Goal: Information Seeking & Learning: Find contact information

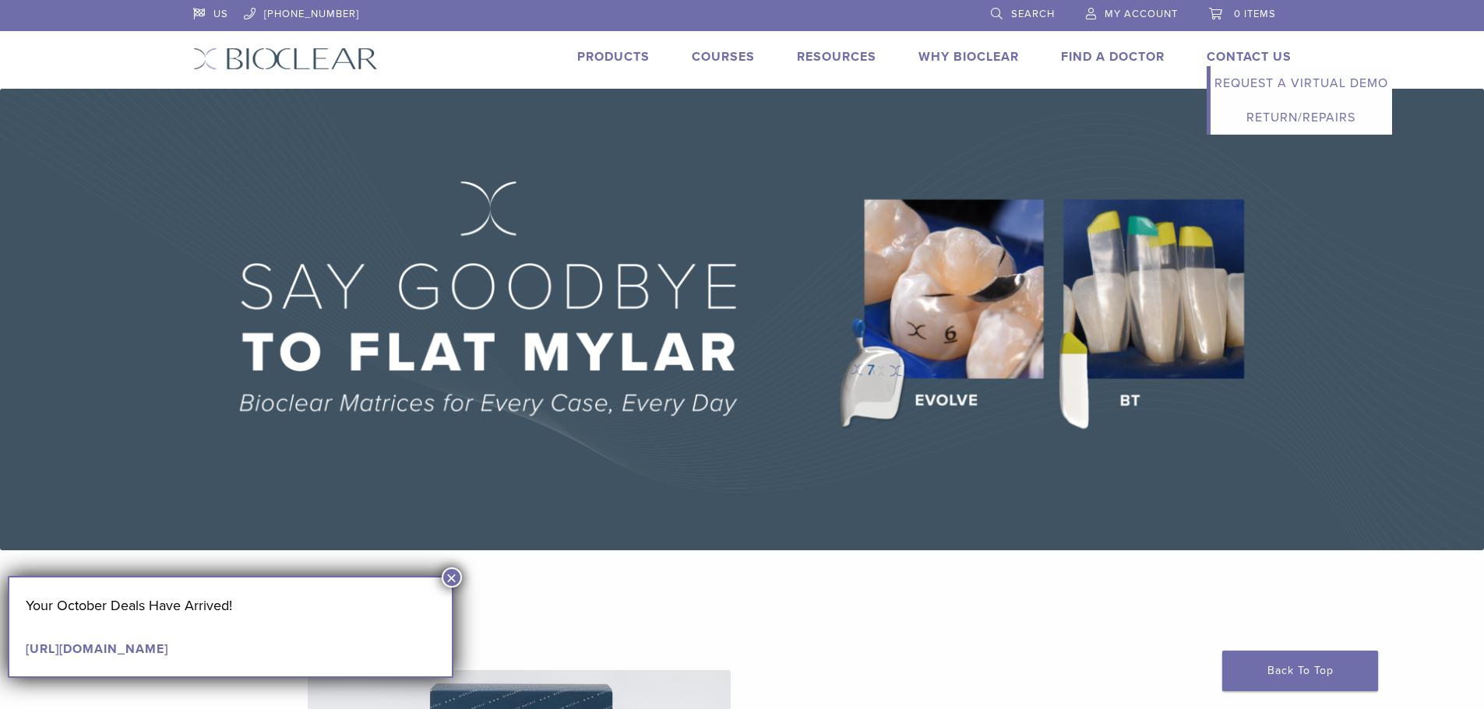
click at [1252, 55] on link "Contact Us" at bounding box center [1248, 57] width 85 height 16
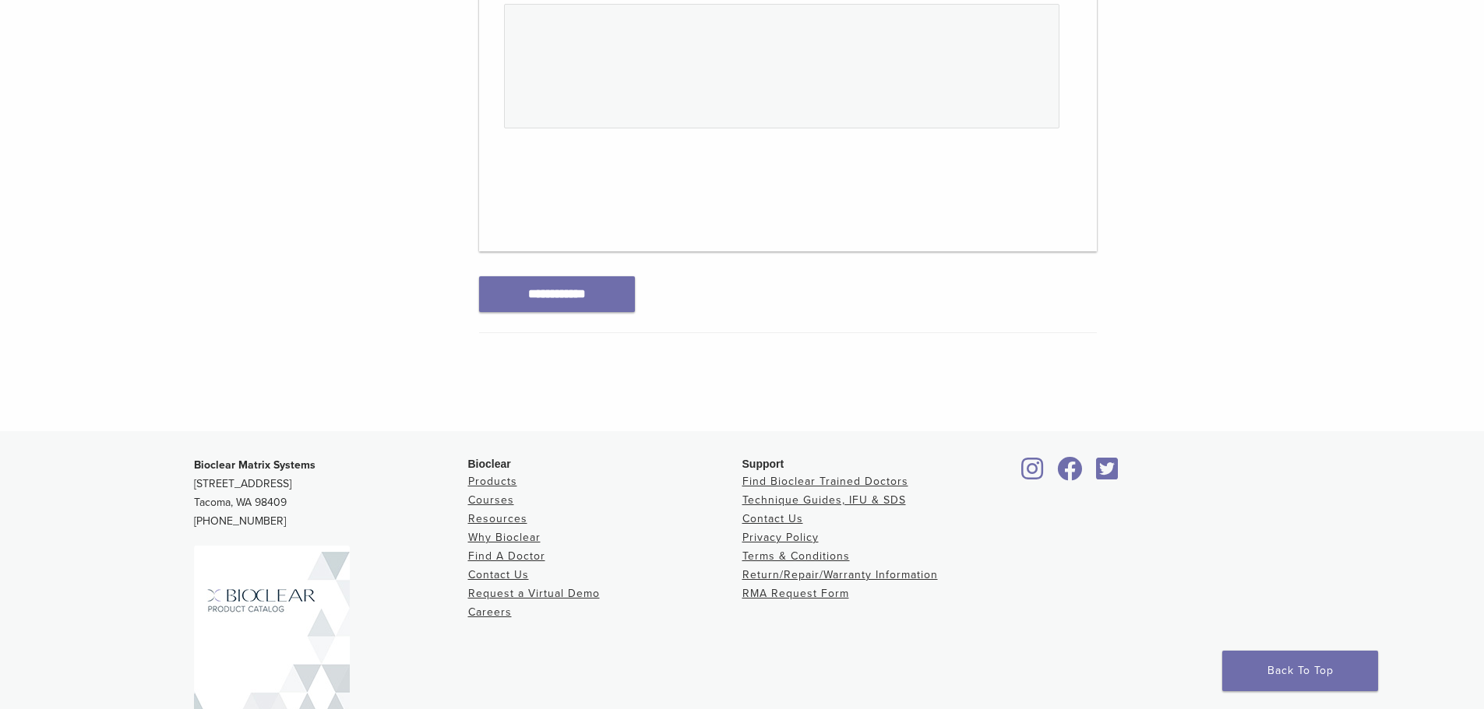
scroll to position [857, 0]
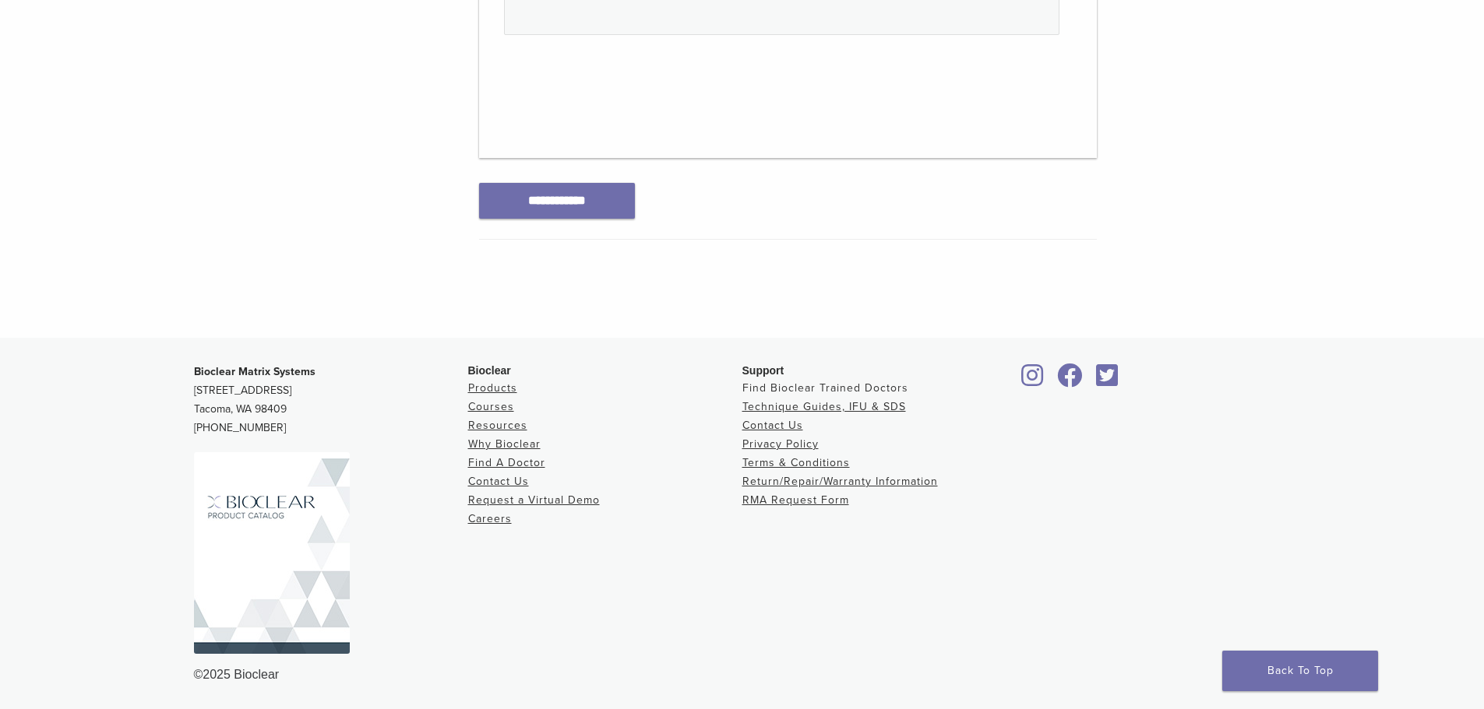
click at [790, 385] on link "Find Bioclear Trained Doctors" at bounding box center [825, 388] width 166 height 13
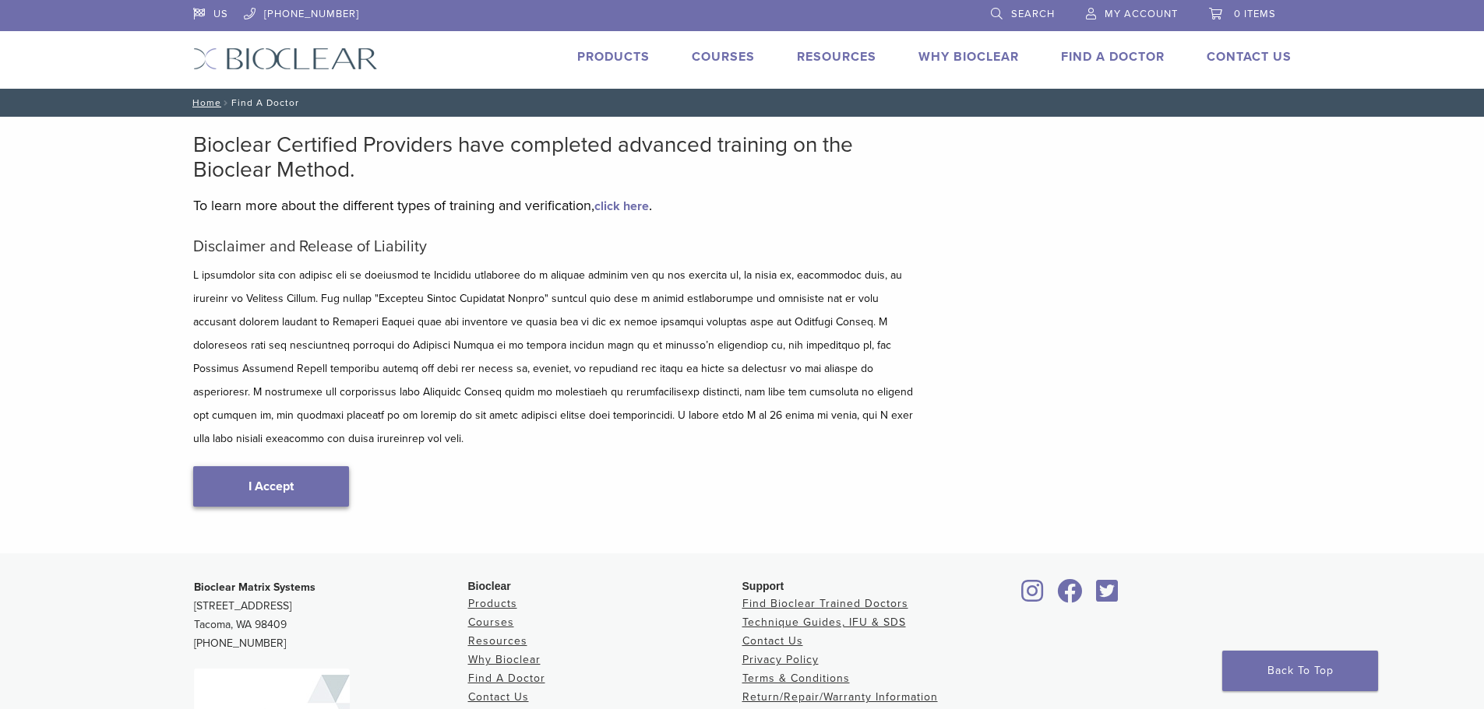
click at [275, 467] on link "I Accept" at bounding box center [271, 486] width 156 height 40
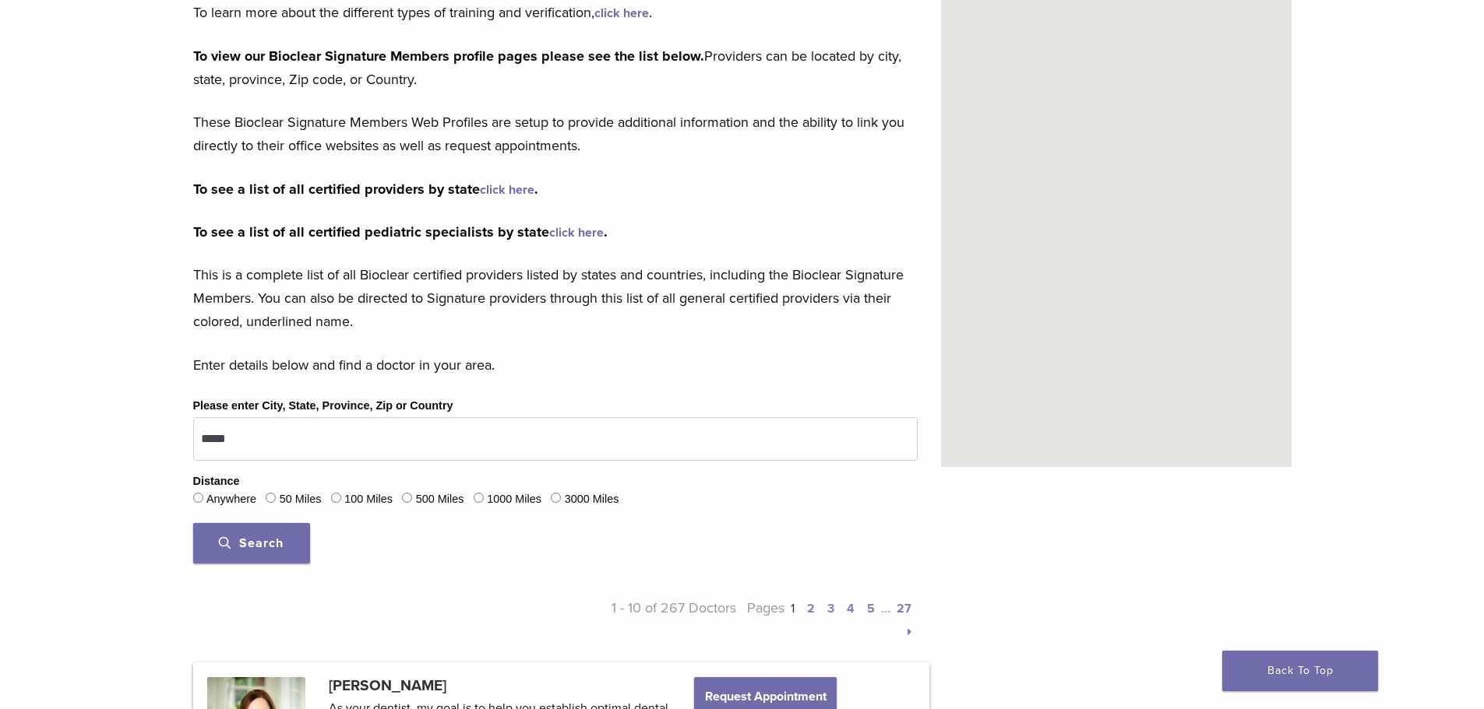
scroll to position [312, 0]
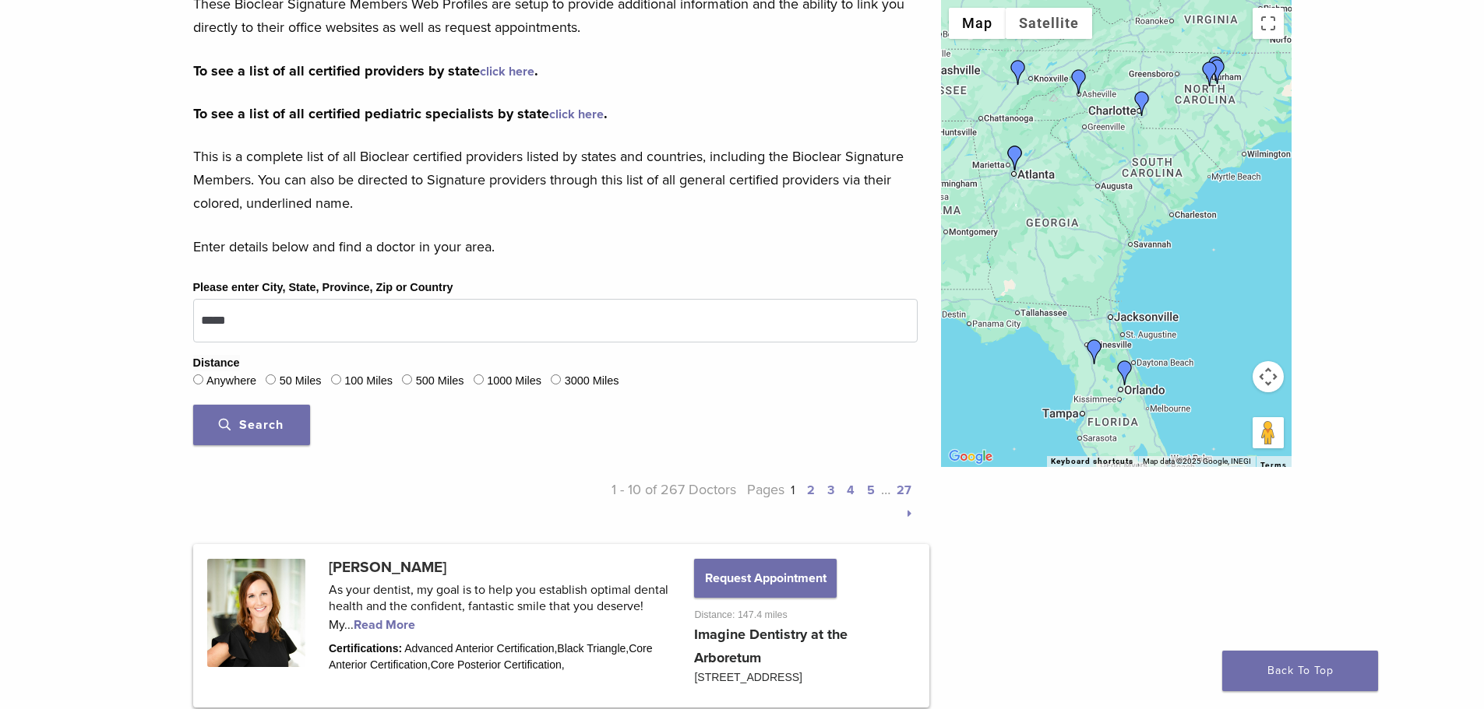
click at [1139, 101] on img "Dr. Ann Coambs" at bounding box center [1141, 103] width 25 height 25
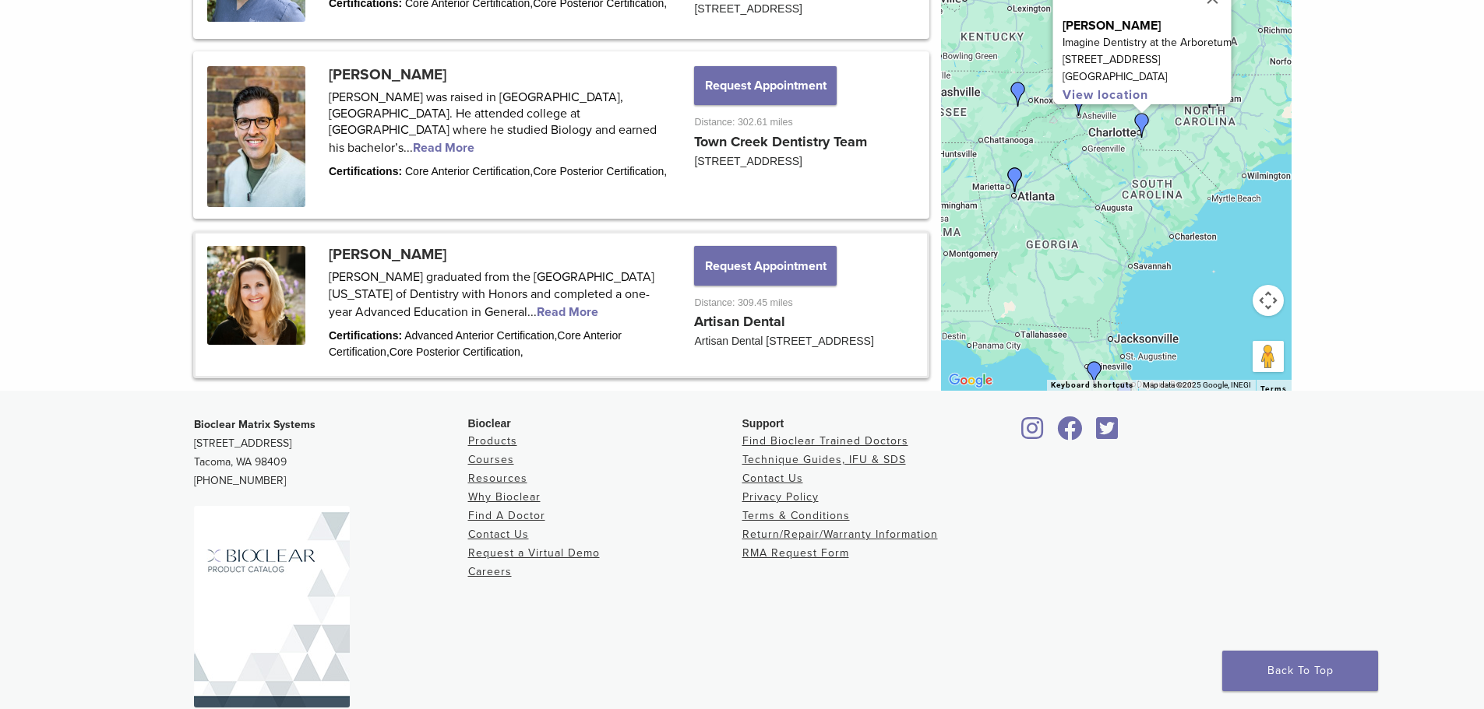
scroll to position [2248, 0]
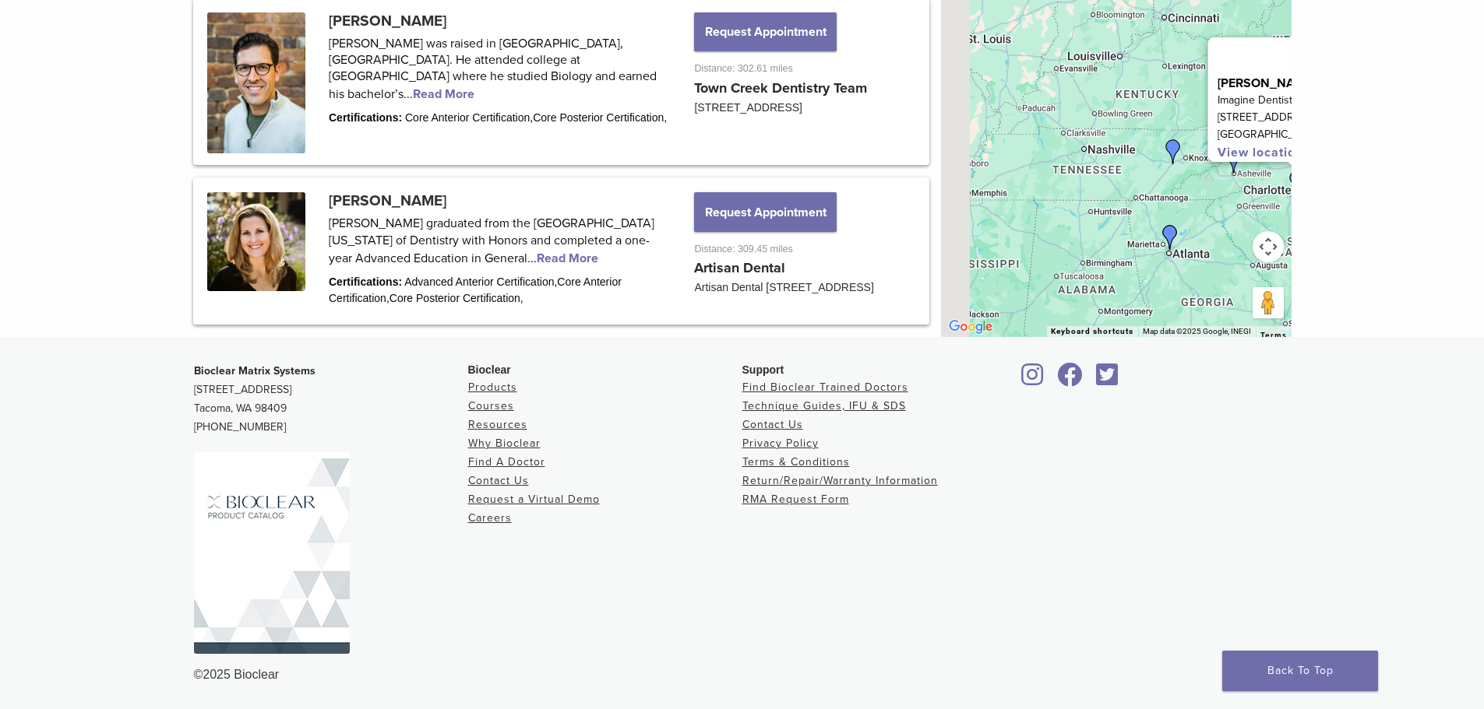
drag, startPoint x: 1185, startPoint y: 252, endPoint x: 1241, endPoint y: 312, distance: 82.1
click at [1241, 311] on div "Dr. Ann Coambs Imagine Dentistry at the Arboretum 3025 Springbank Lane, Suite 2…" at bounding box center [1116, 103] width 350 height 467
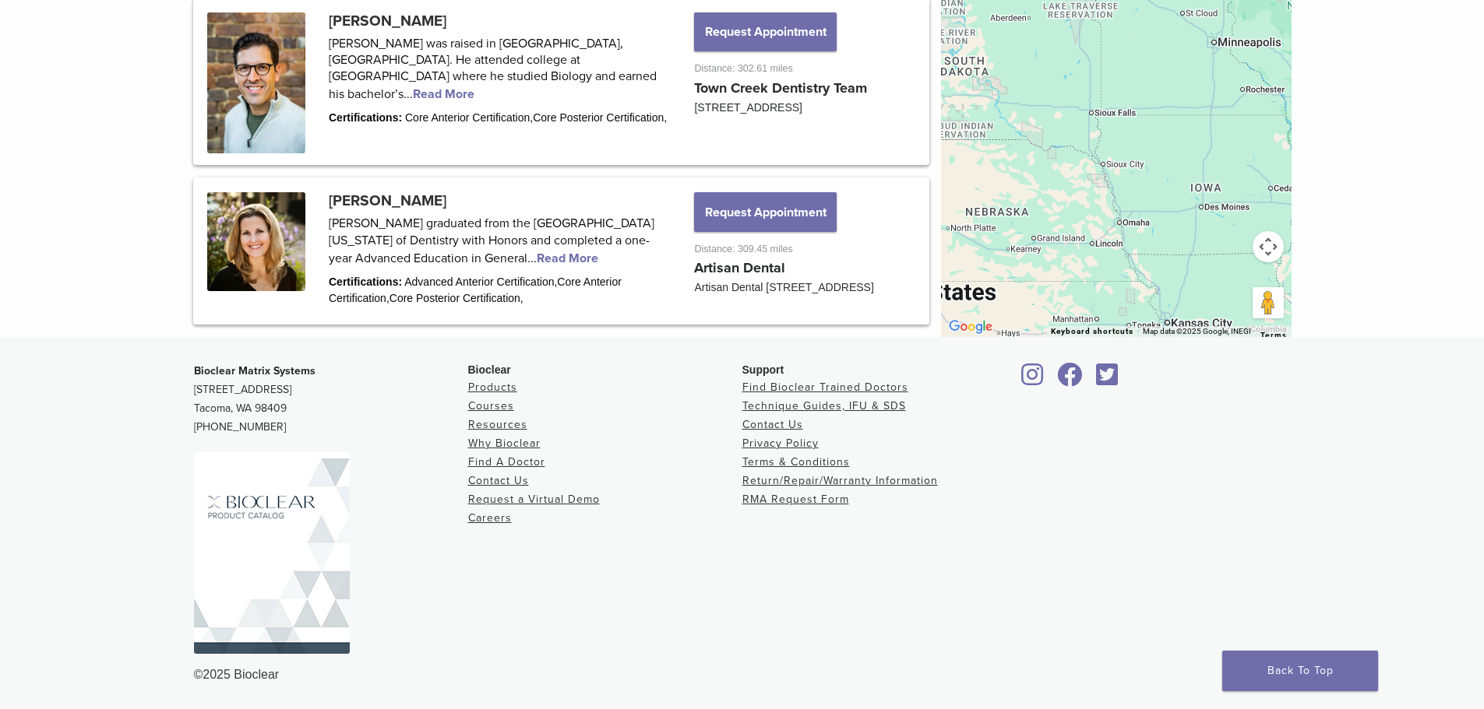
drag, startPoint x: 1074, startPoint y: 125, endPoint x: 1351, endPoint y: 336, distance: 348.9
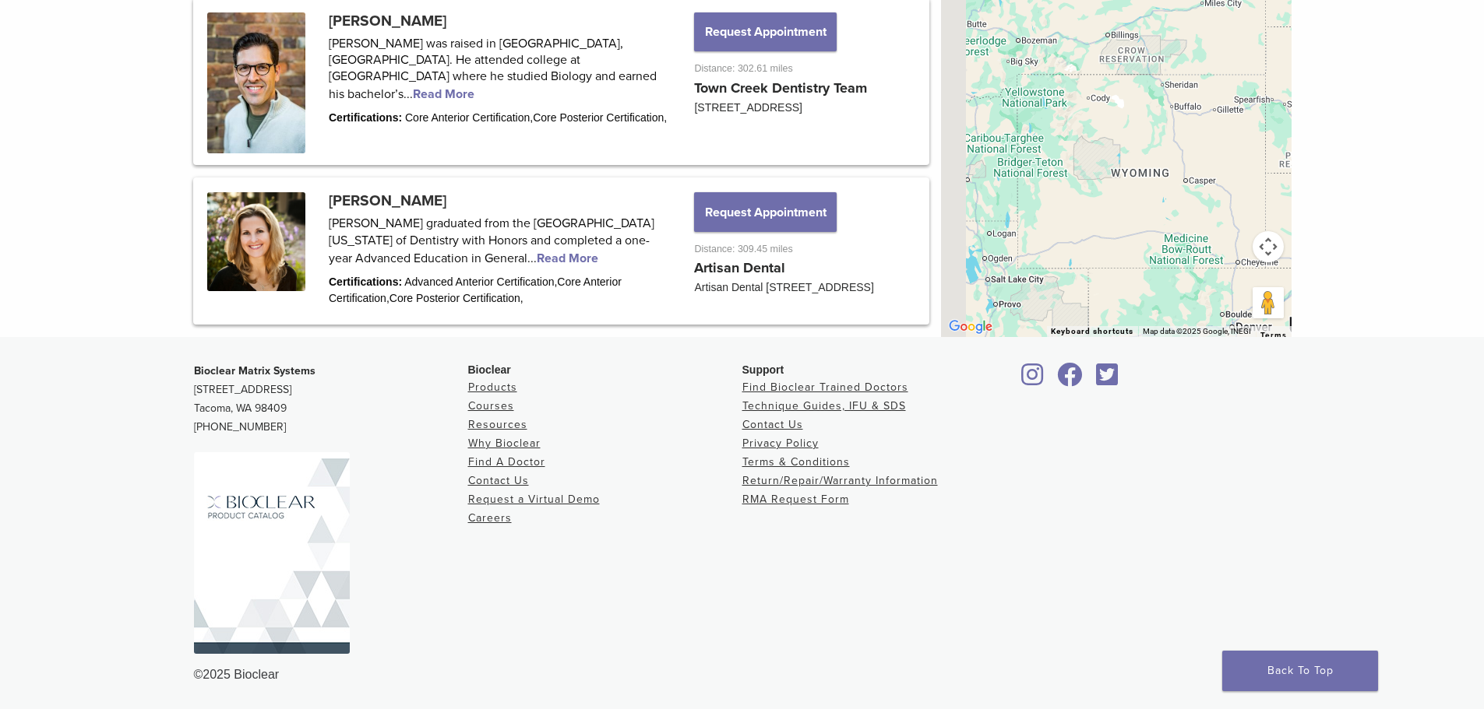
drag, startPoint x: 1066, startPoint y: 199, endPoint x: 1349, endPoint y: 128, distance: 291.3
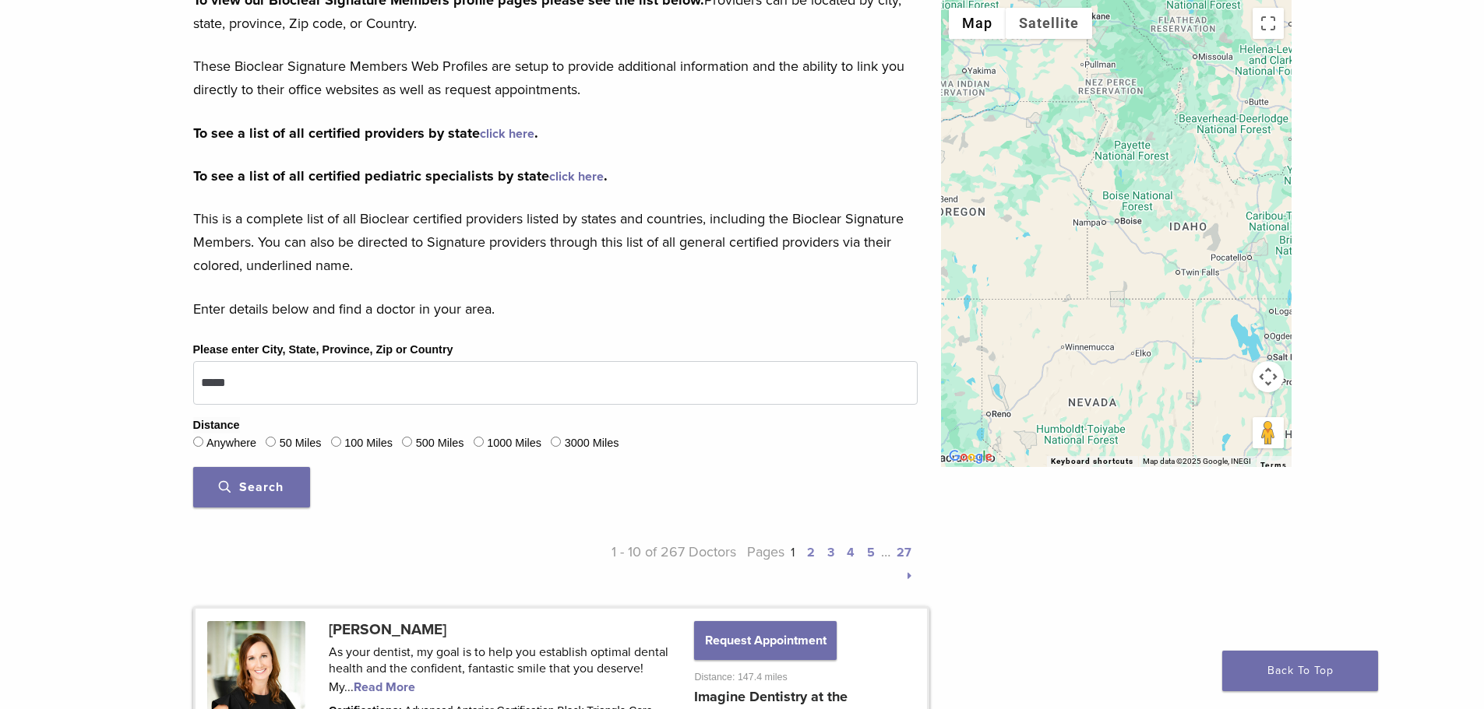
scroll to position [312, 0]
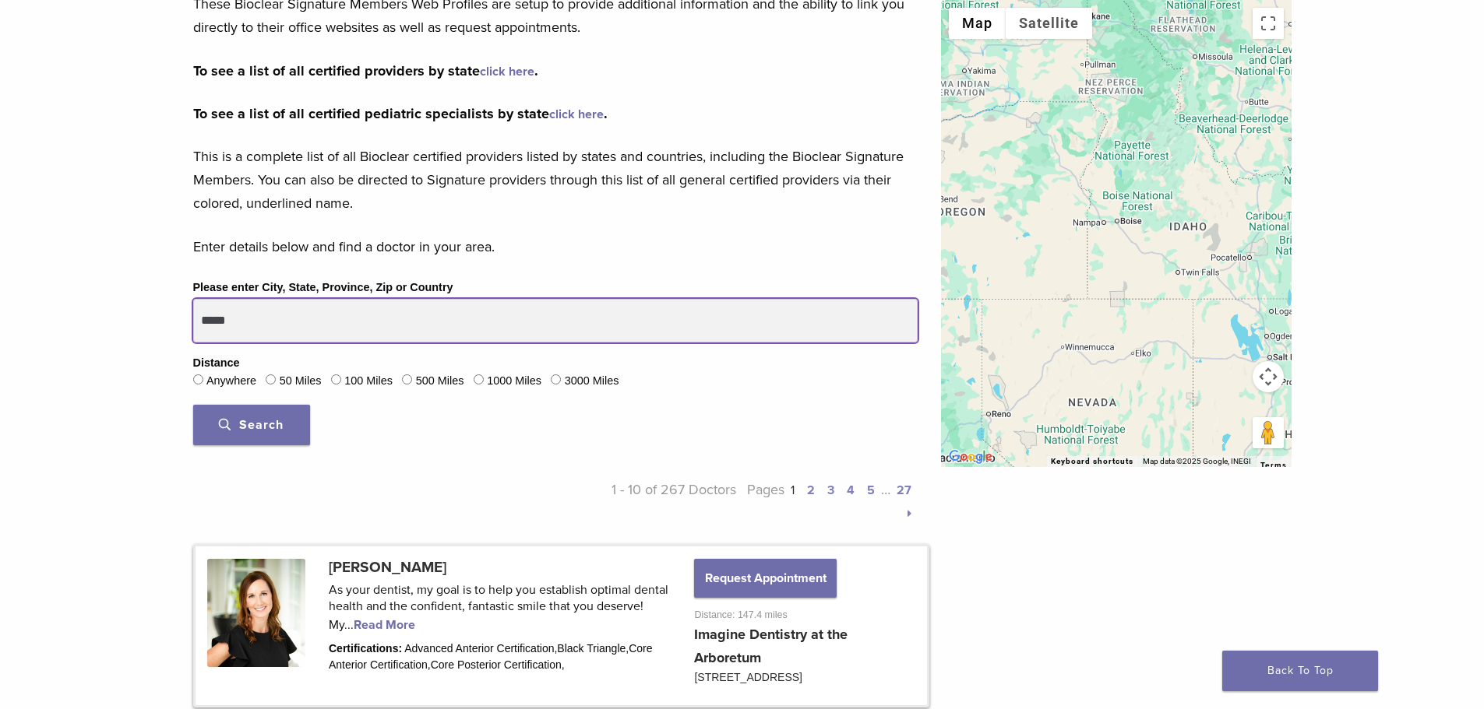
drag, startPoint x: 262, startPoint y: 302, endPoint x: 27, endPoint y: 286, distance: 235.8
type input "**********"
click at [193, 405] on button "Search" at bounding box center [251, 425] width 117 height 40
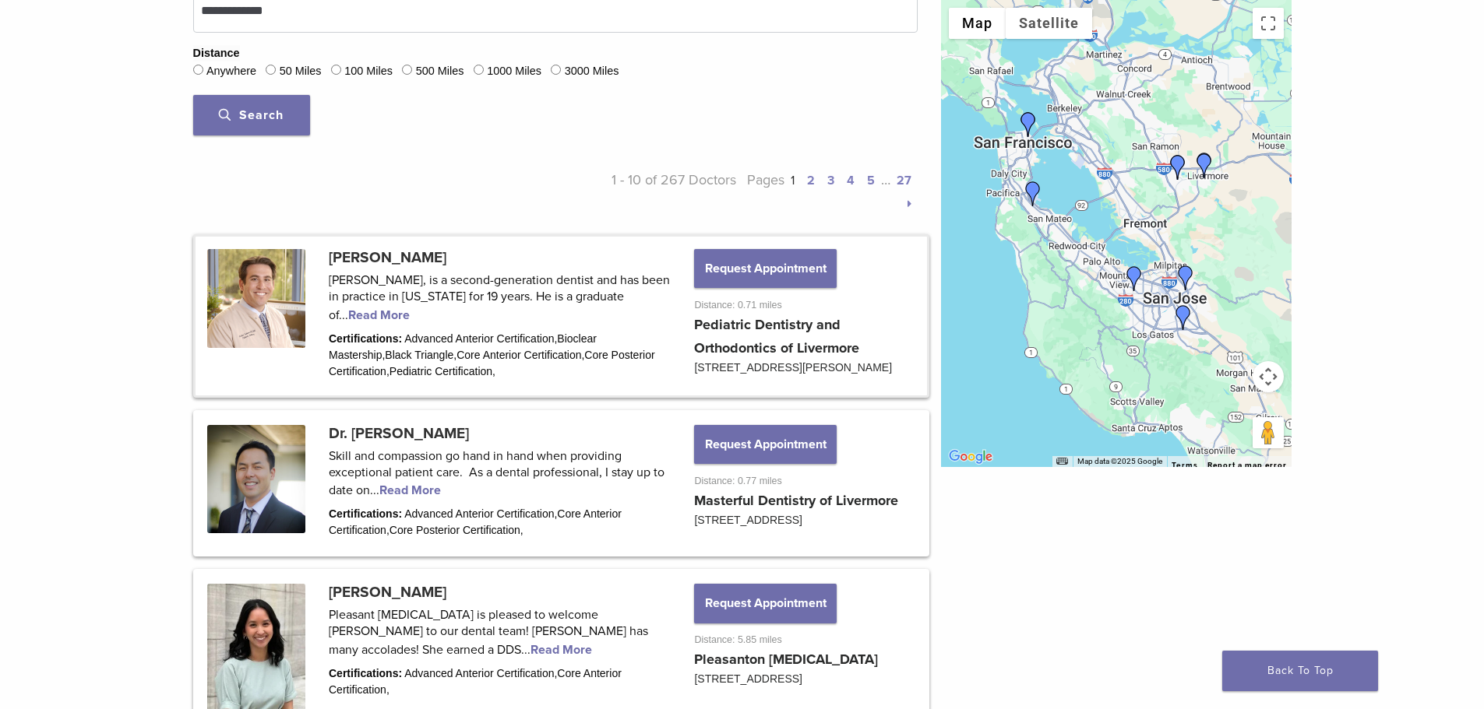
scroll to position [623, 0]
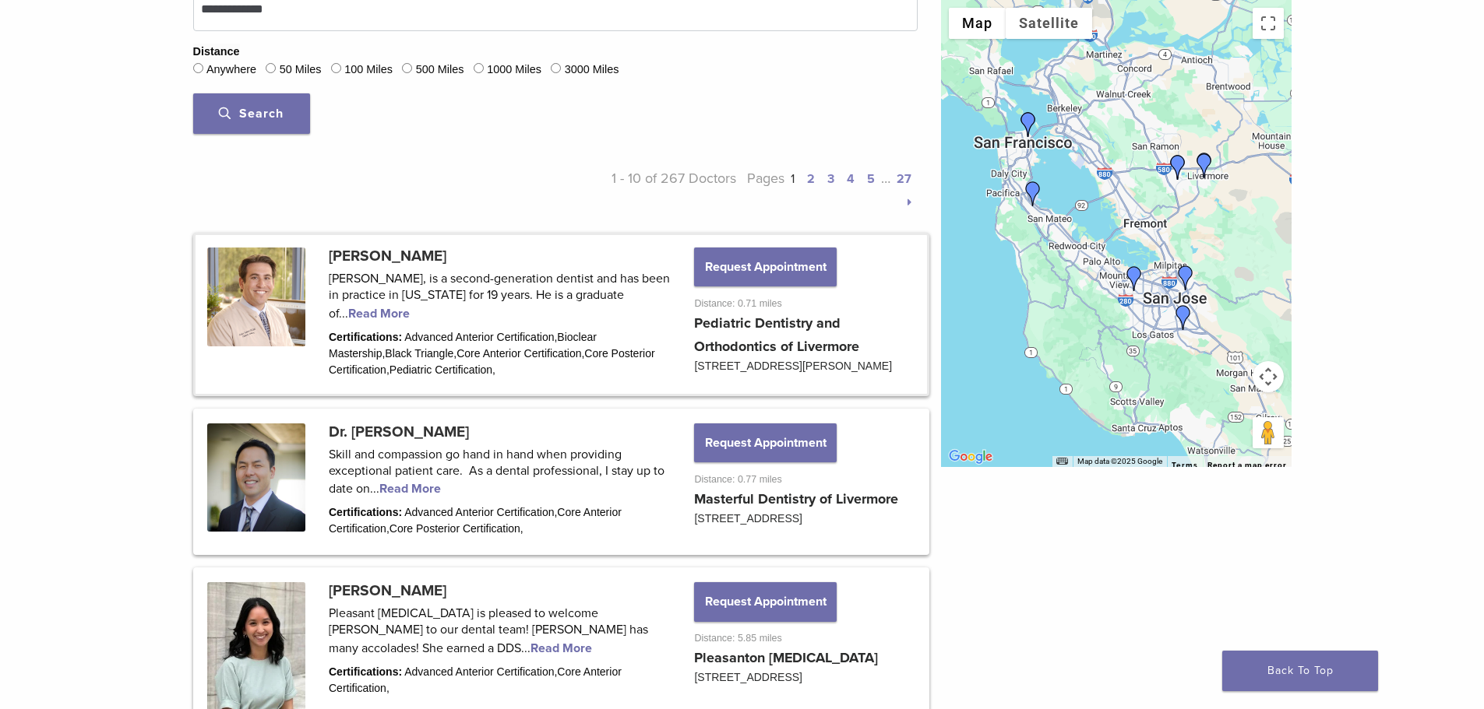
click at [527, 277] on link at bounding box center [560, 314] width 731 height 159
click at [357, 318] on link at bounding box center [560, 314] width 731 height 159
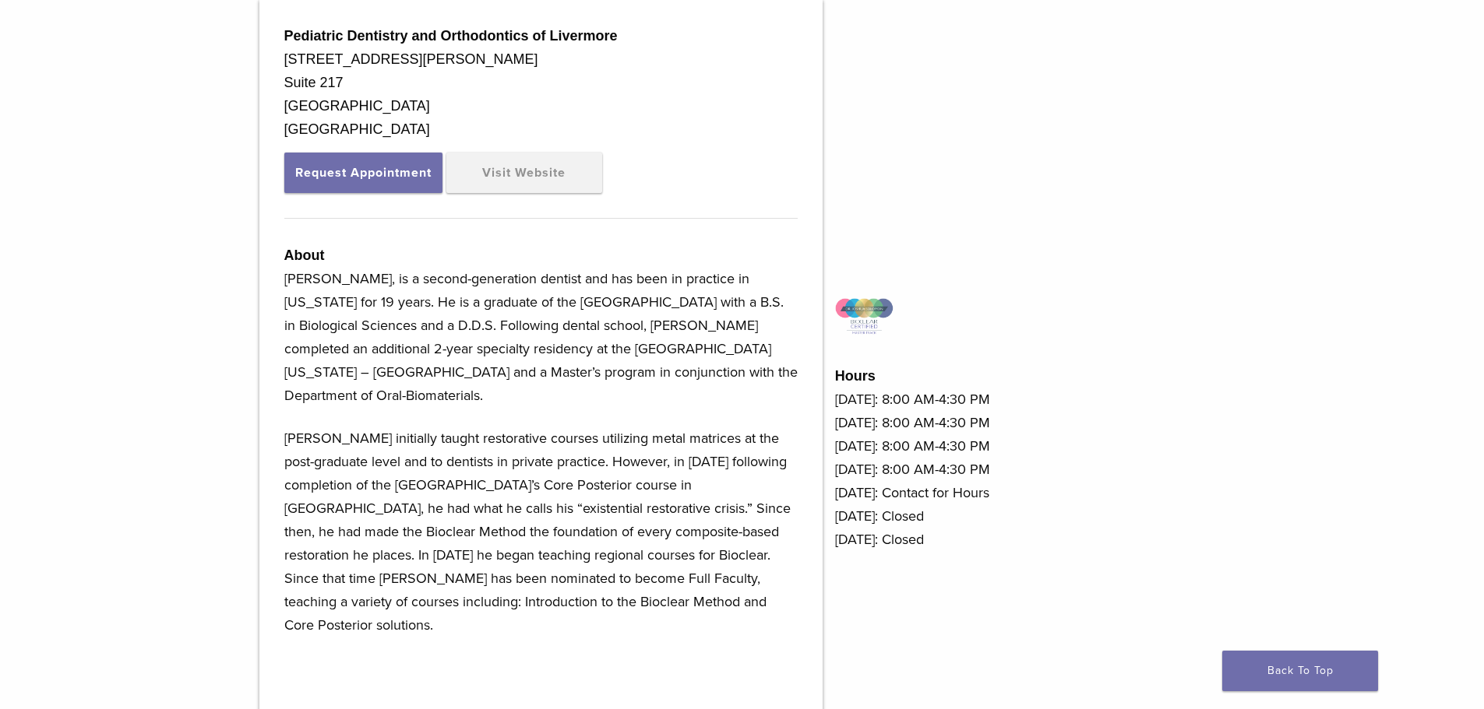
scroll to position [545, 0]
